Goal: Task Accomplishment & Management: Use online tool/utility

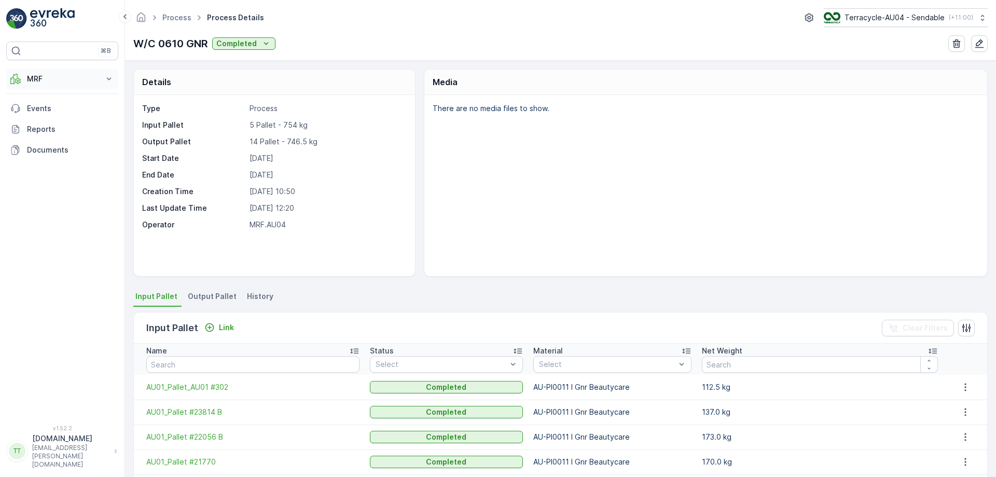
click at [55, 77] on p "MRF" at bounding box center [62, 79] width 71 height 10
click at [42, 139] on p "Process" at bounding box center [40, 140] width 28 height 10
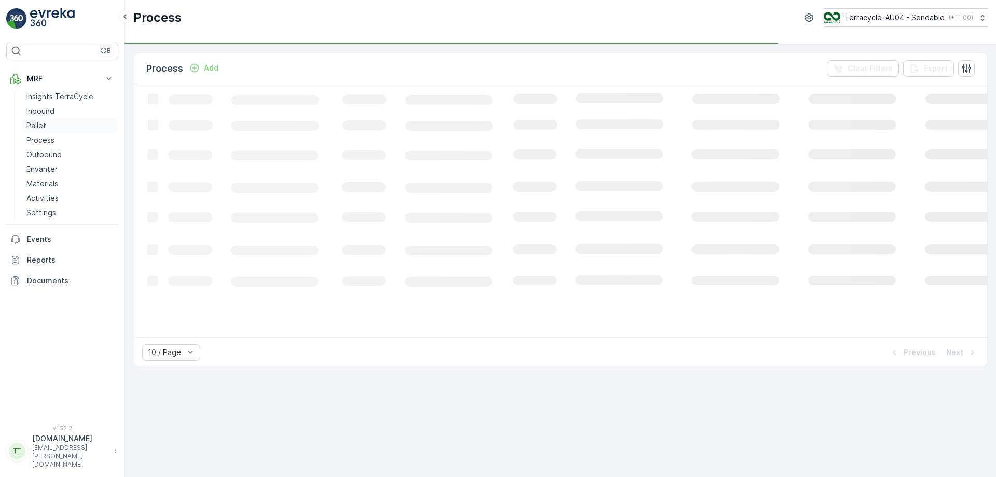
click at [65, 128] on link "Pallet" at bounding box center [70, 125] width 96 height 15
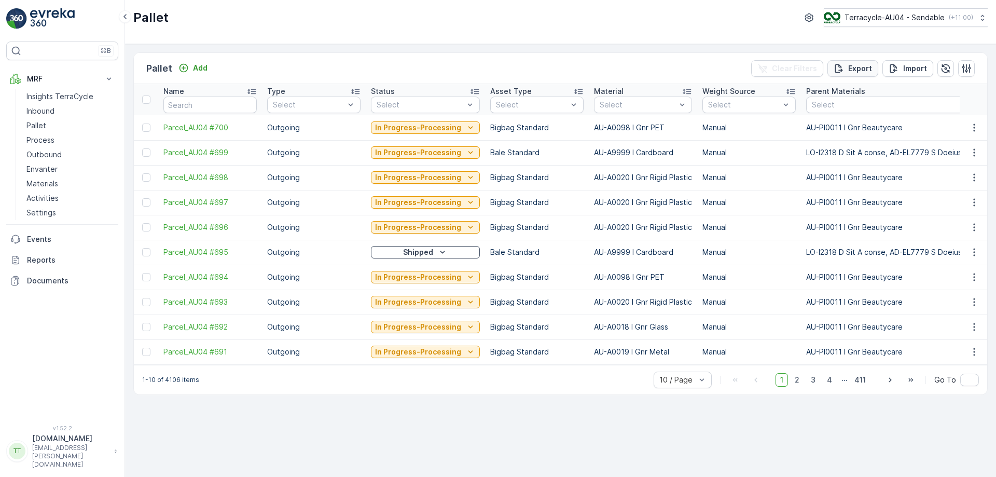
click at [869, 63] on p "Export" at bounding box center [860, 68] width 24 height 10
click at [848, 61] on span "reports" at bounding box center [903, 62] width 140 height 11
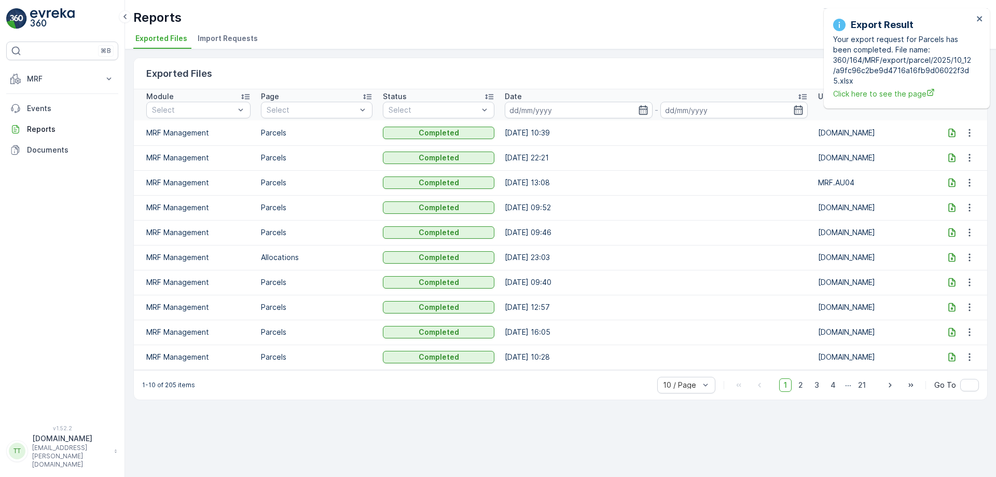
click at [955, 129] on icon at bounding box center [951, 133] width 10 height 10
click at [951, 130] on icon at bounding box center [951, 132] width 7 height 9
